Goal: Browse casually: Explore the website without a specific task or goal

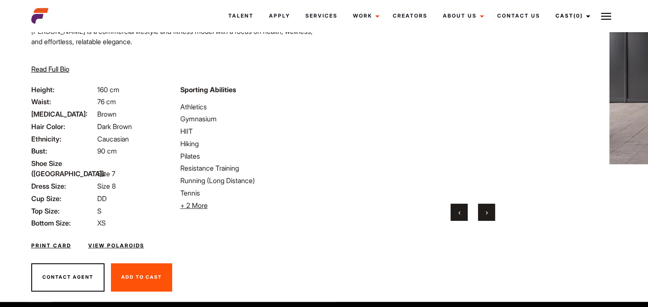
scroll to position [93, 0]
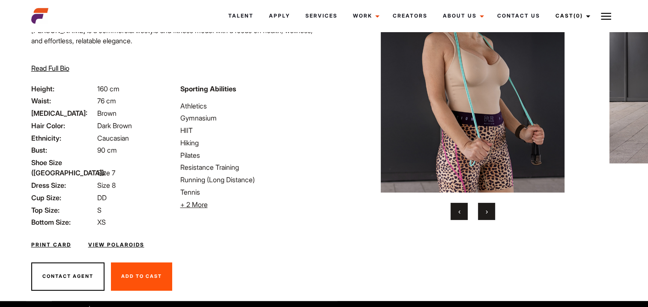
click at [487, 207] on span "›" at bounding box center [487, 211] width 2 height 9
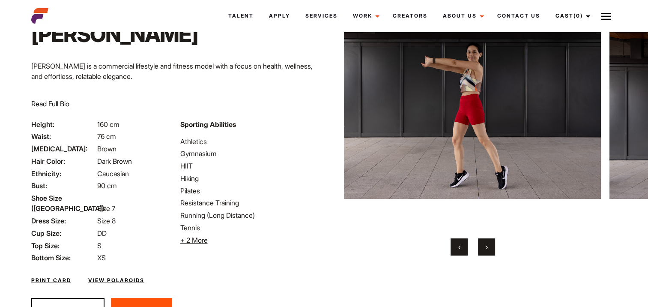
scroll to position [36, 0]
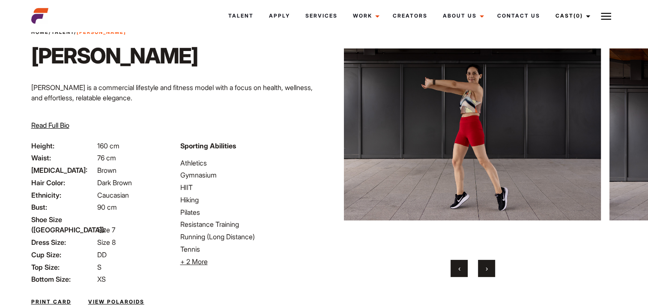
click at [486, 264] on span "›" at bounding box center [487, 268] width 2 height 9
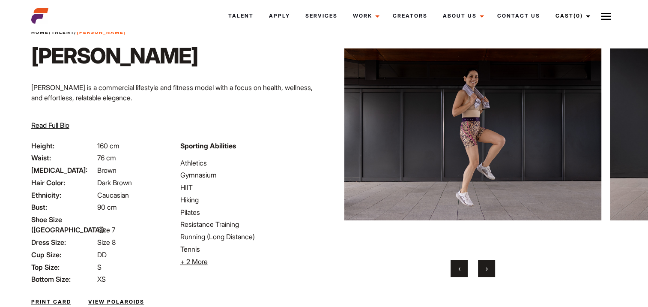
click at [486, 270] on span "›" at bounding box center [487, 268] width 2 height 9
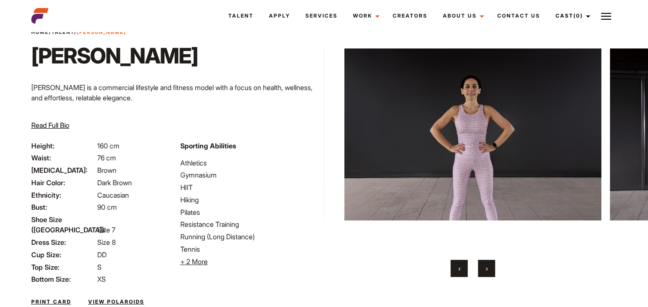
click at [486, 270] on span "›" at bounding box center [487, 268] width 2 height 9
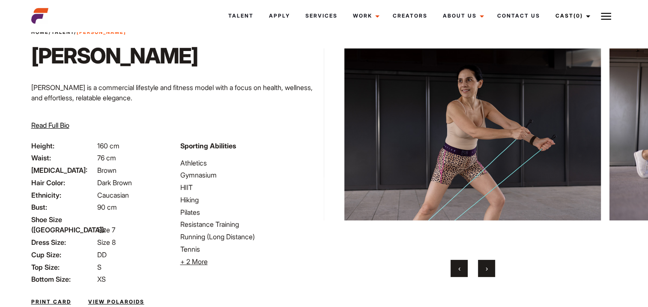
click at [486, 270] on span "›" at bounding box center [487, 268] width 2 height 9
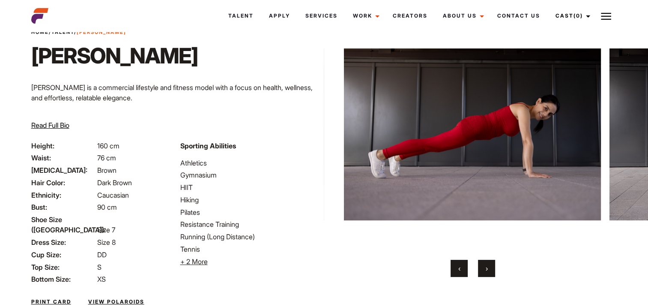
click at [486, 270] on span "›" at bounding box center [487, 268] width 2 height 9
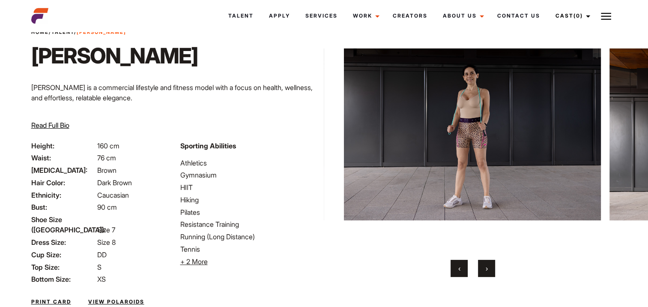
click at [486, 270] on span "›" at bounding box center [487, 268] width 2 height 9
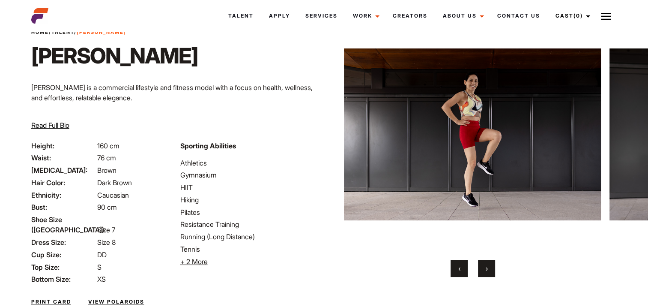
click at [486, 270] on span "›" at bounding box center [487, 268] width 2 height 9
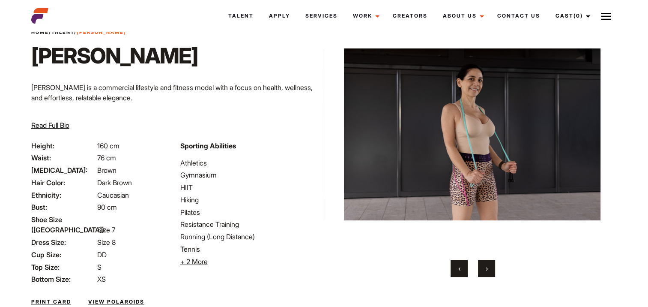
click at [486, 270] on span "›" at bounding box center [487, 268] width 2 height 9
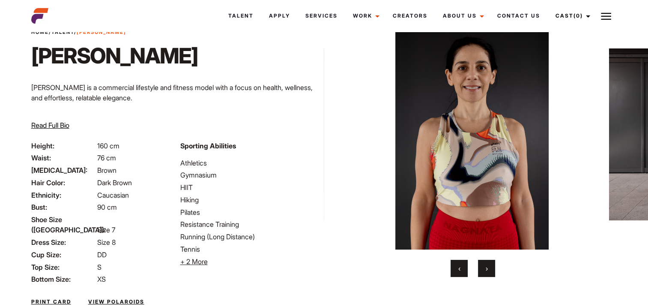
click at [486, 270] on span "›" at bounding box center [487, 268] width 2 height 9
